Goal: Check status: Check status

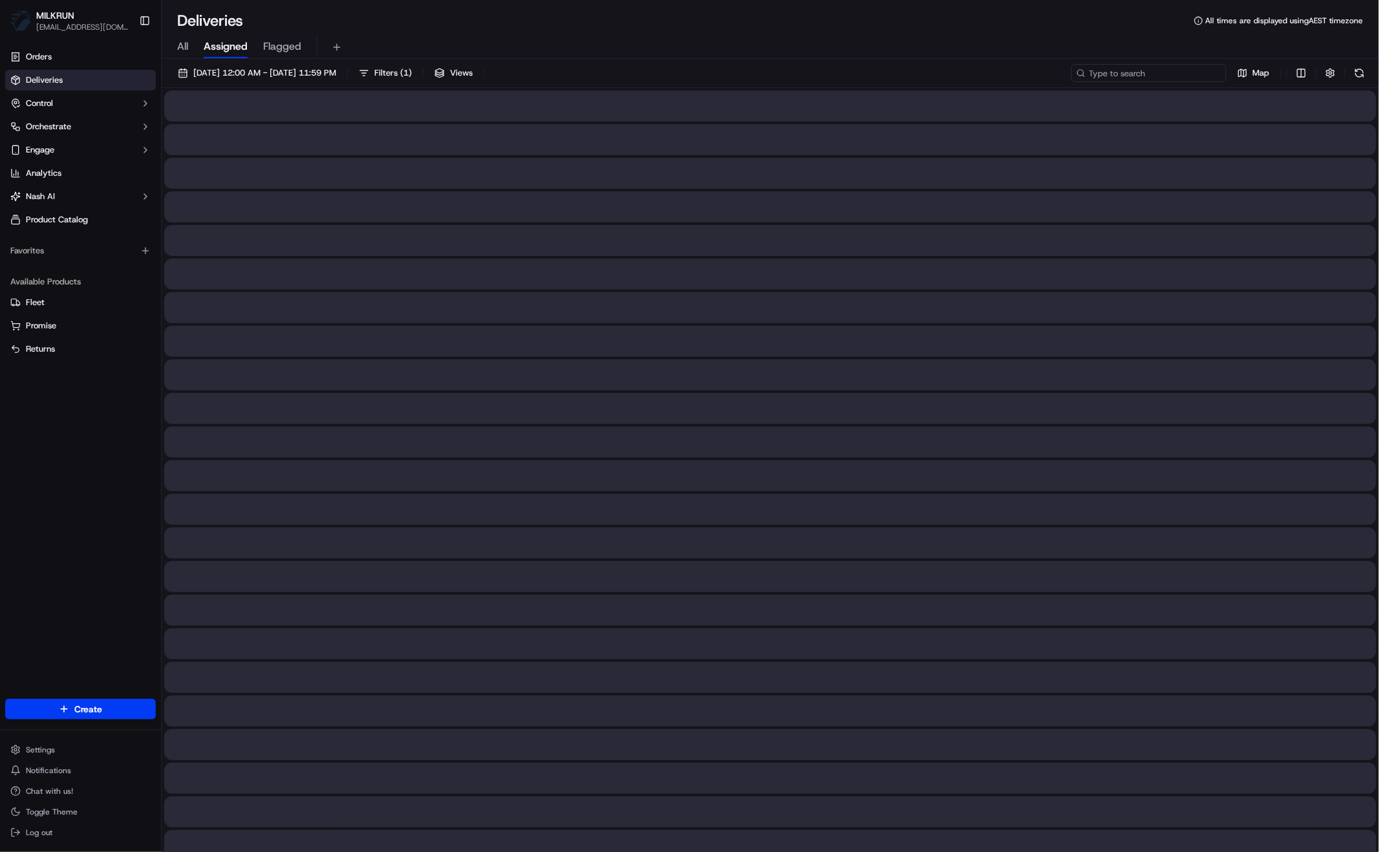
click at [1189, 71] on input at bounding box center [1149, 73] width 155 height 18
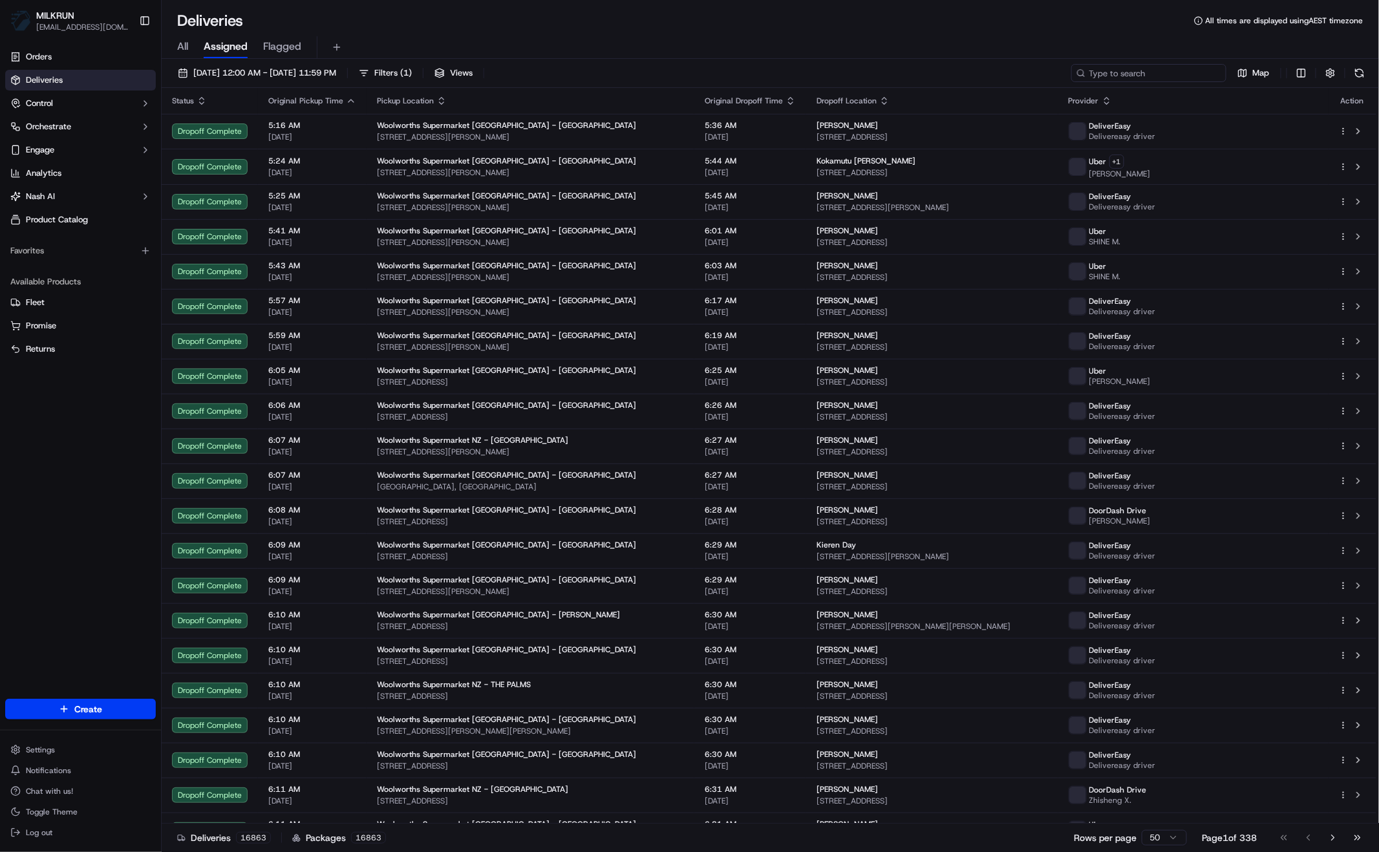
paste input "[PERSON_NAME]"
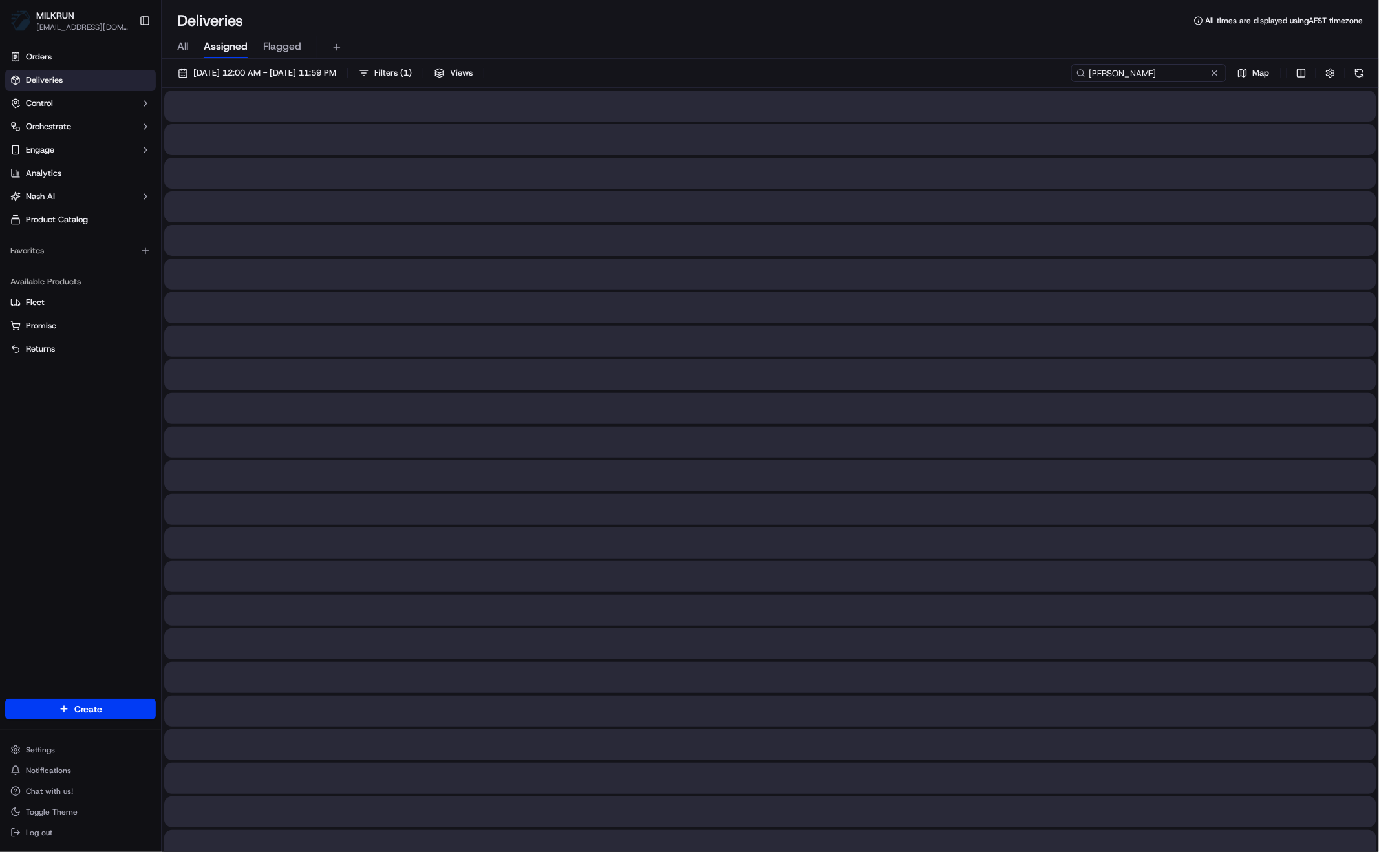
type input "[PERSON_NAME]"
click at [890, 28] on div "Deliveries All times are displayed using AEST timezone" at bounding box center [771, 20] width 1218 height 21
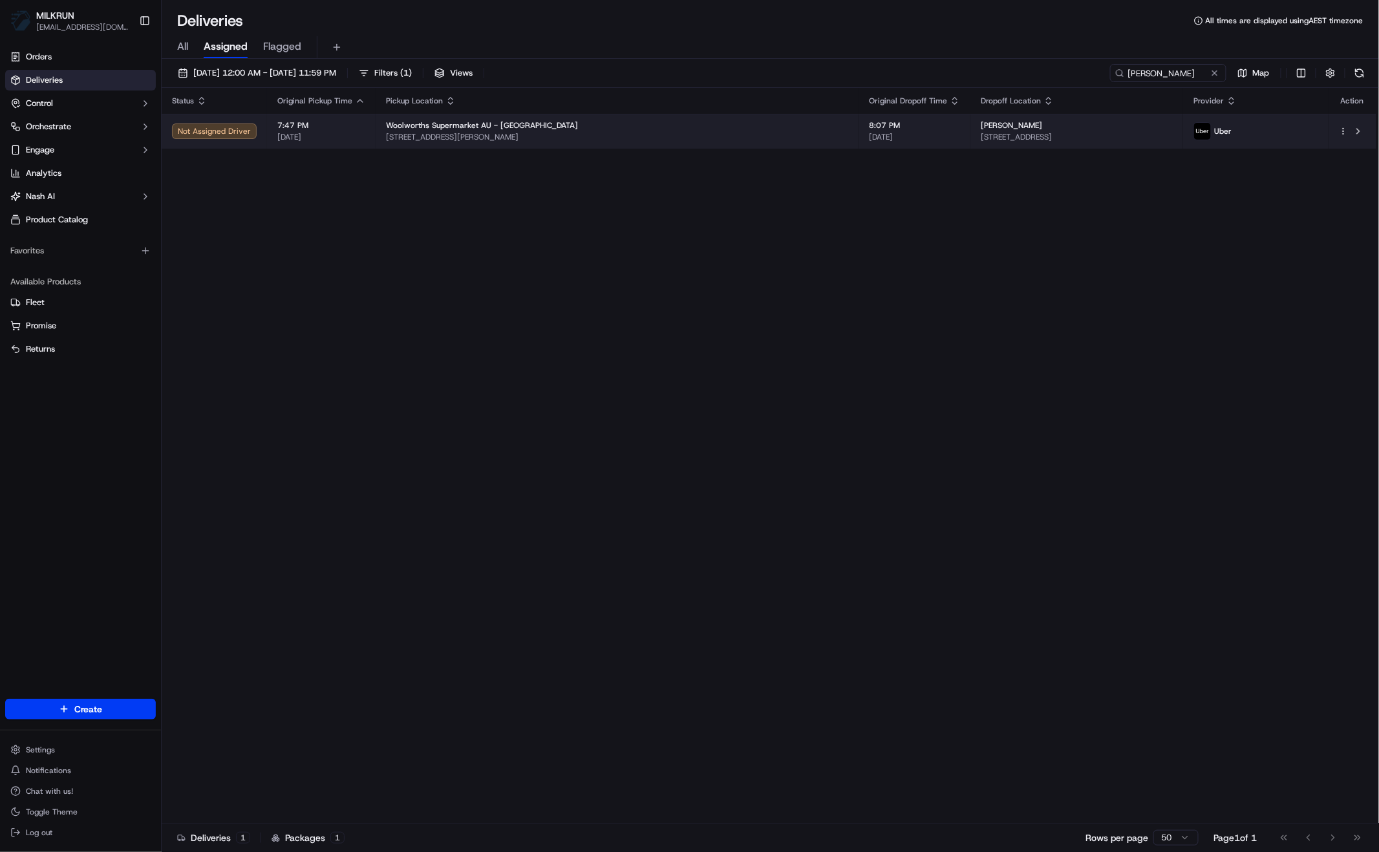
click at [543, 141] on span "[STREET_ADDRESS][PERSON_NAME]" at bounding box center [617, 137] width 462 height 10
click at [1033, 136] on span "[STREET_ADDRESS]" at bounding box center [1077, 137] width 192 height 10
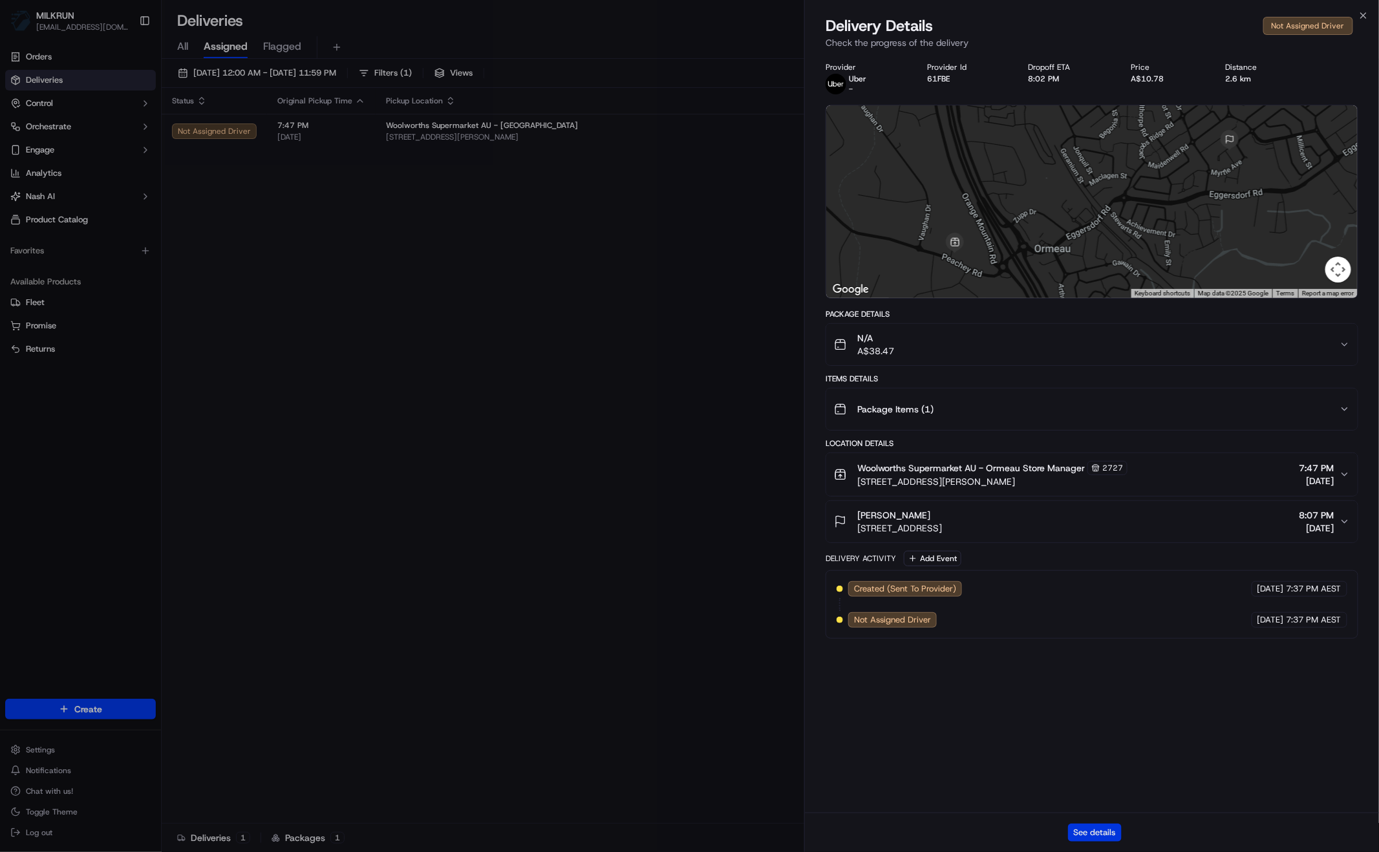
click at [1104, 838] on button "See details" at bounding box center [1095, 833] width 54 height 18
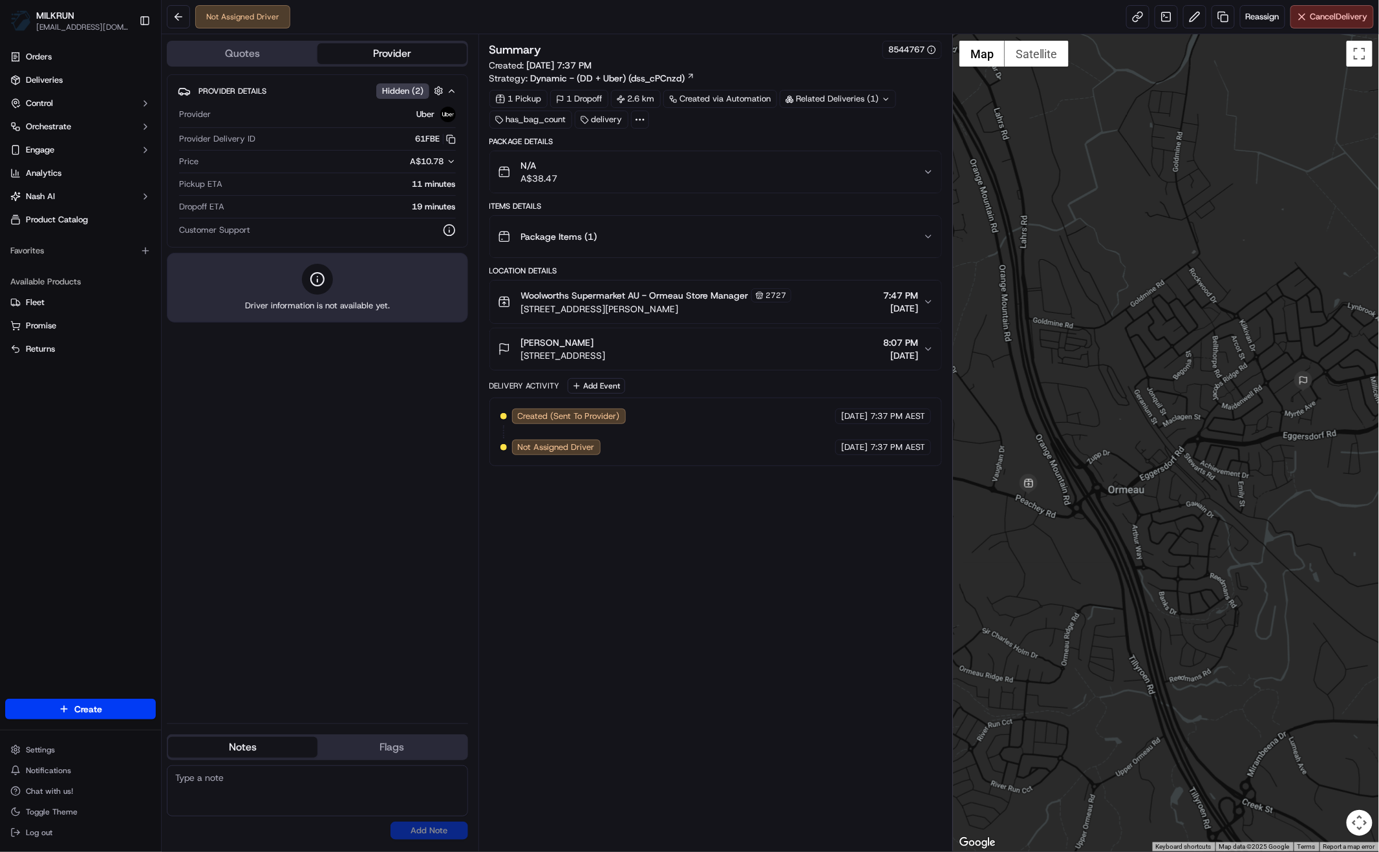
click at [819, 340] on div "[PERSON_NAME] [STREET_ADDRESS] 8:07 PM [DATE]" at bounding box center [711, 349] width 426 height 26
